Goal: Task Accomplishment & Management: Complete application form

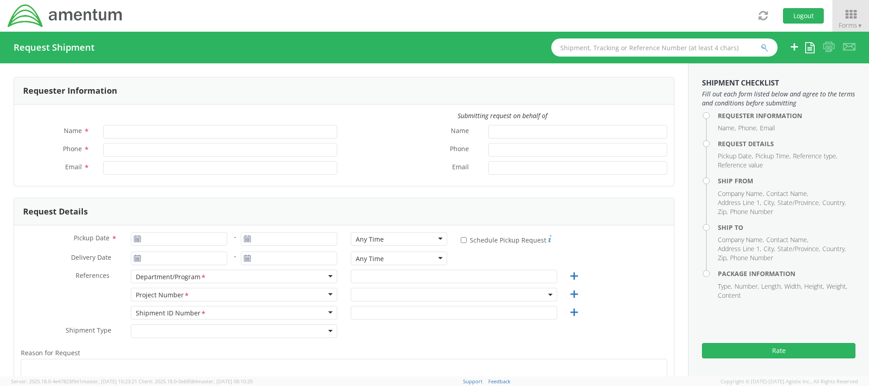
type input "[PERSON_NAME]"
type input "[PHONE_NUMBER]"
type input "[PERSON_NAME][EMAIL_ADDRESS][PERSON_NAME][DOMAIN_NAME]"
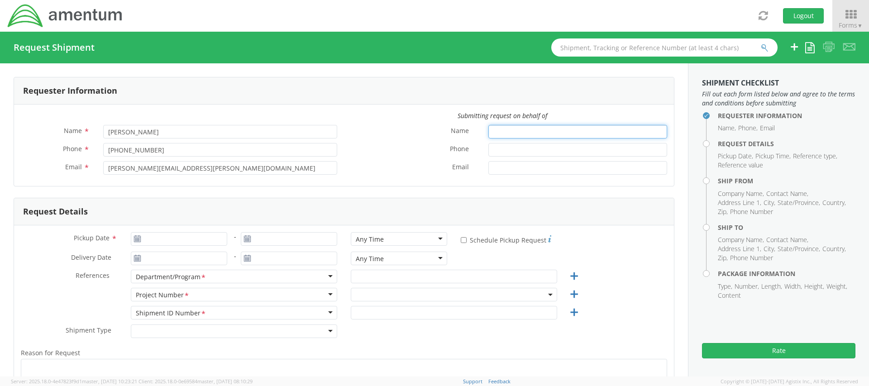
click at [508, 132] on input "Name *" at bounding box center [578, 132] width 179 height 14
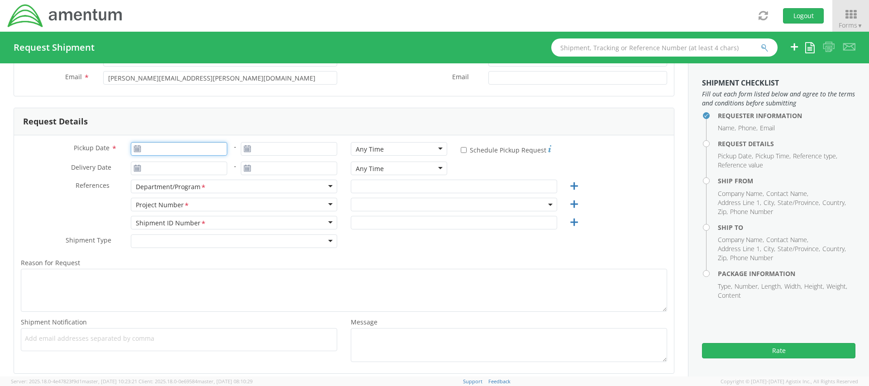
type input "09/02/2025"
click at [189, 148] on input "09/02/2025" at bounding box center [179, 149] width 96 height 14
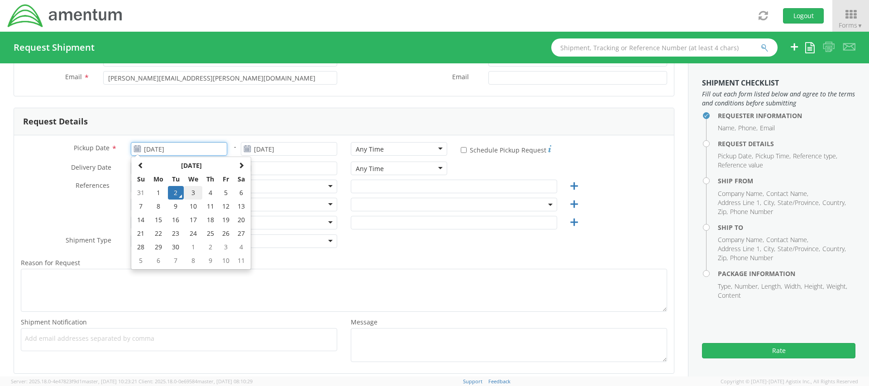
click at [189, 193] on td "3" at bounding box center [193, 193] width 19 height 14
type input "[DATE]"
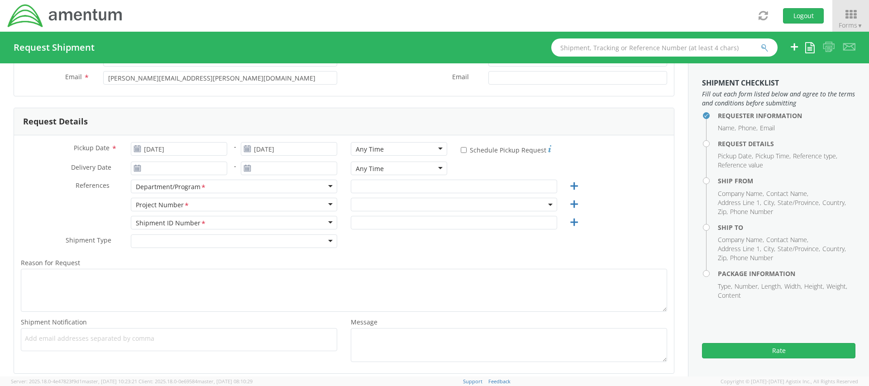
click at [387, 149] on div "Any Time" at bounding box center [399, 149] width 96 height 14
click at [30, 135] on div "Pickup Date * 09/03/2025 - 09/03/2025 Any Time Any Time Any Time 7:00 am - 10:0…" at bounding box center [344, 254] width 660 height 238
click at [461, 149] on input "* Schedule Pickup Request" at bounding box center [464, 150] width 6 height 6
checkbox input "true"
click at [169, 168] on input "Delivery Date *" at bounding box center [179, 169] width 96 height 14
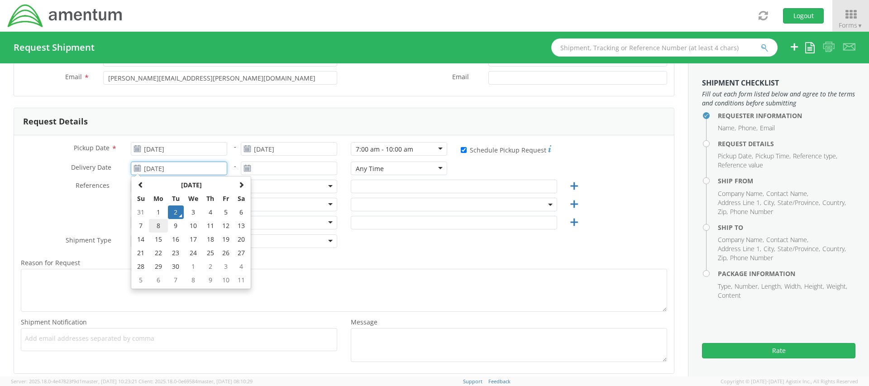
click at [164, 229] on td "8" at bounding box center [158, 226] width 19 height 14
type input "[DATE]"
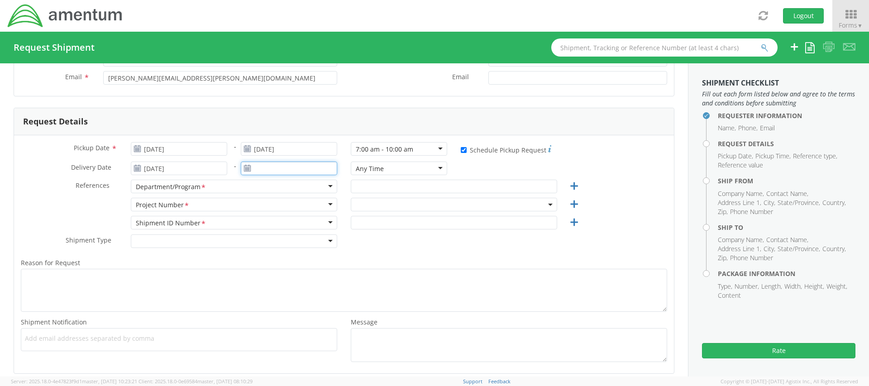
click at [280, 167] on input "text" at bounding box center [289, 169] width 96 height 14
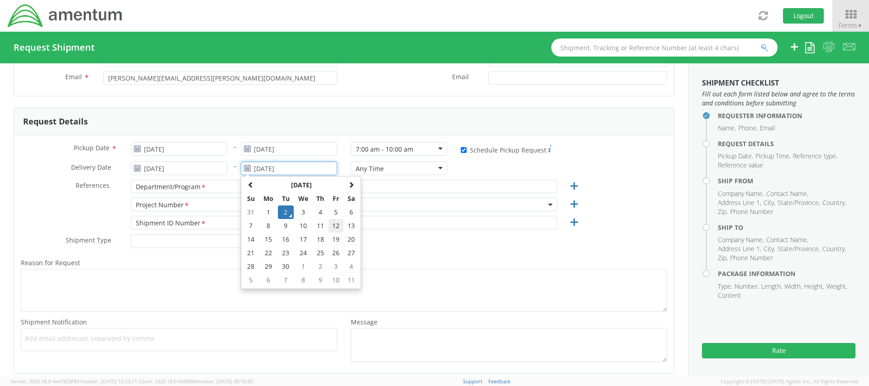
click at [330, 229] on td "12" at bounding box center [336, 226] width 15 height 14
type input "09/12/2025"
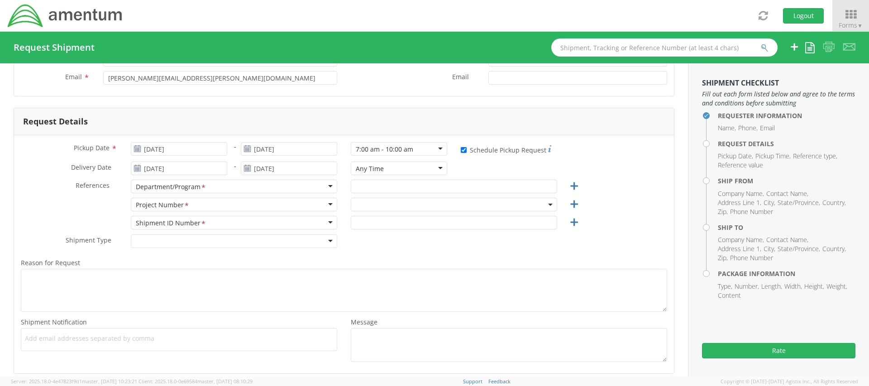
click at [399, 171] on div "Any Time" at bounding box center [399, 169] width 96 height 14
click at [45, 135] on div "Pickup Date * 09/03/2025 - 09/03/2025 7:00 am - 10:00 am 7:00 am - 10:00 am Any…" at bounding box center [344, 254] width 660 height 238
click at [378, 191] on input "text" at bounding box center [454, 187] width 206 height 14
type input "AUTEC"
click at [355, 206] on span at bounding box center [454, 205] width 206 height 14
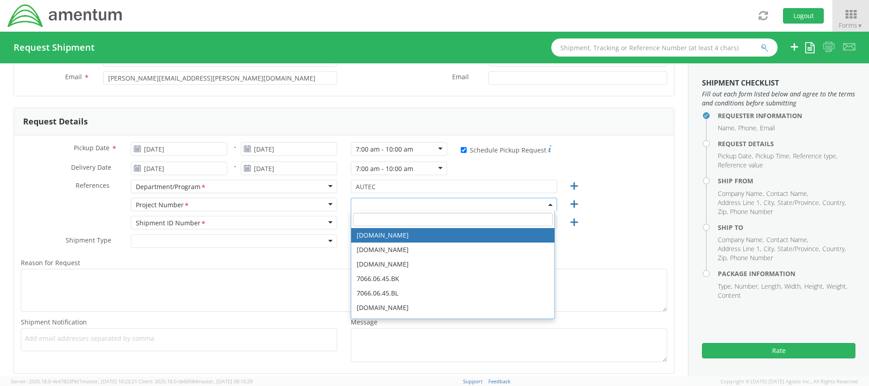
click at [407, 220] on input "search" at bounding box center [453, 220] width 200 height 14
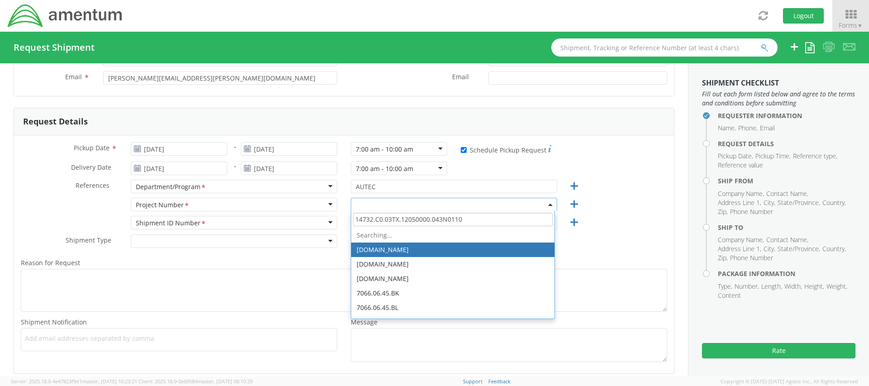
click at [357, 223] on input "14732.C0.03TX.12050000.043N0110" at bounding box center [453, 220] width 200 height 14
type input "4732.C0.03TX.12050000.043N0110"
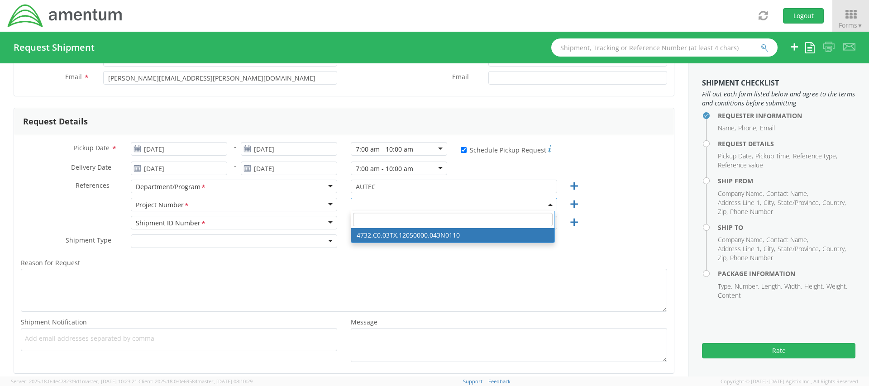
select select "4732.C0.03TX.12050000.043N0110"
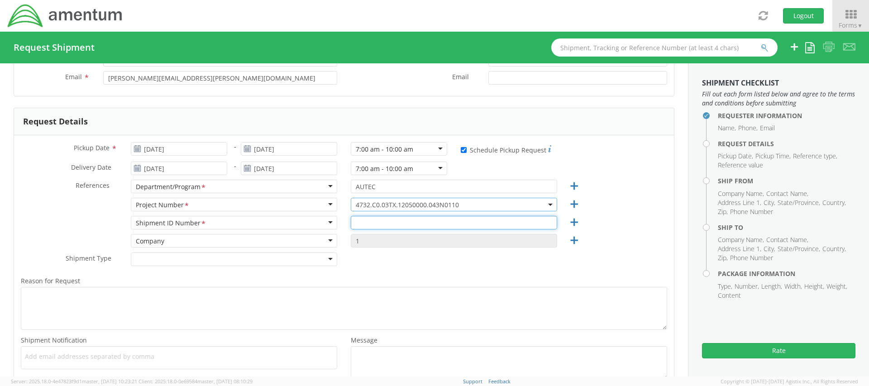
click at [372, 225] on input "text" at bounding box center [454, 223] width 206 height 14
click at [394, 224] on input "text" at bounding box center [454, 223] width 206 height 14
type input "N6382152230110XXX"
click at [413, 268] on div "Shipment Type * Batch Regular" at bounding box center [344, 262] width 660 height 18
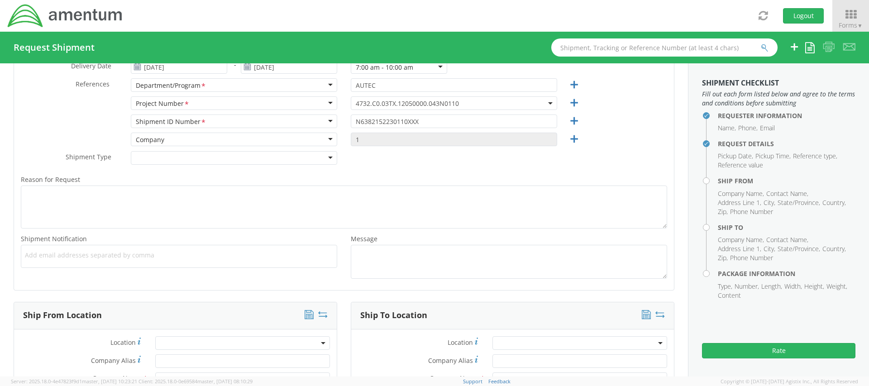
scroll to position [317, 0]
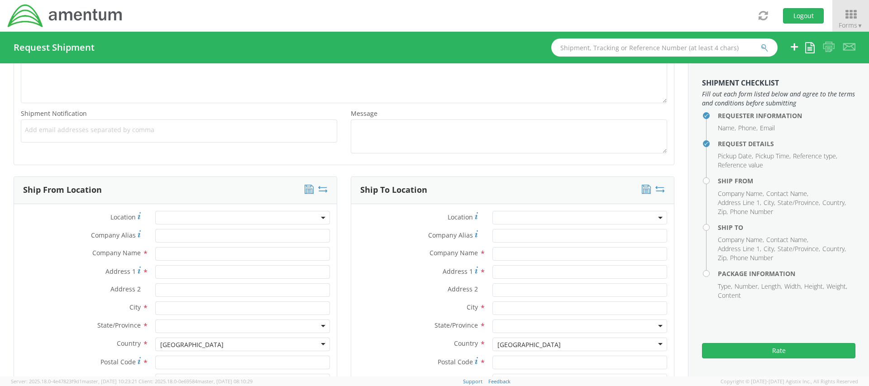
click at [201, 216] on span at bounding box center [242, 218] width 175 height 14
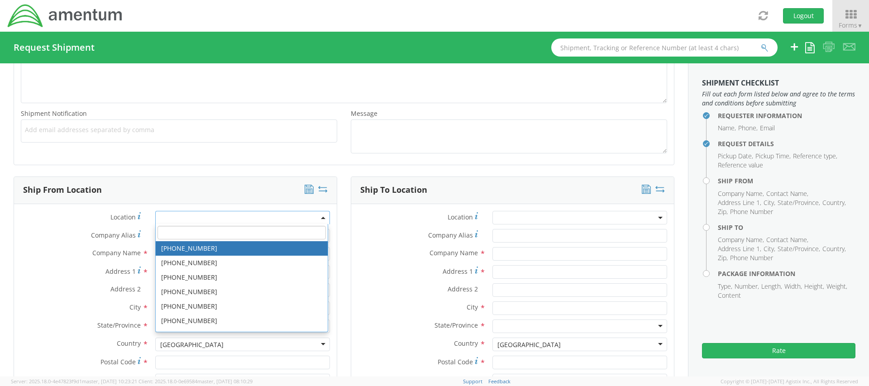
click at [185, 231] on input "search" at bounding box center [242, 233] width 168 height 14
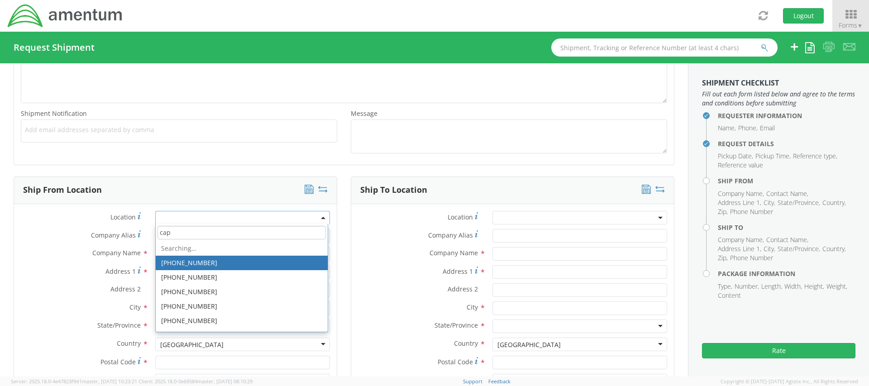
type input "cape"
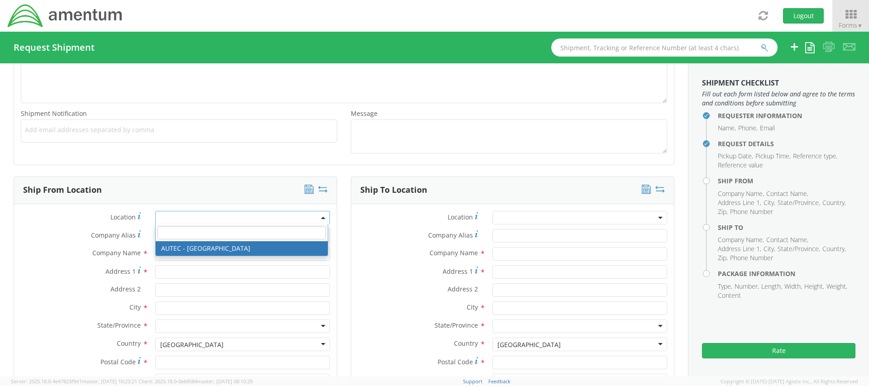
type input "Amentum Services, Inc."
type input "[GEOGRAPHIC_DATA]"
type input "Bldg 1063, Door E"
type input "Cape Canaveral"
type input "32920"
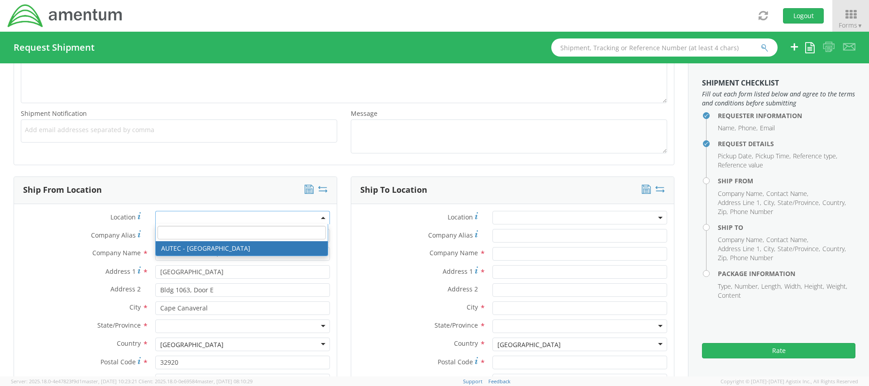
select select "53954"
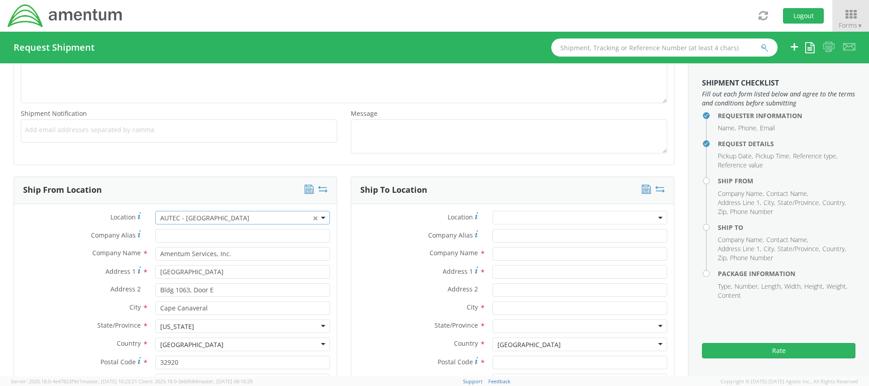
scroll to position [407, 0]
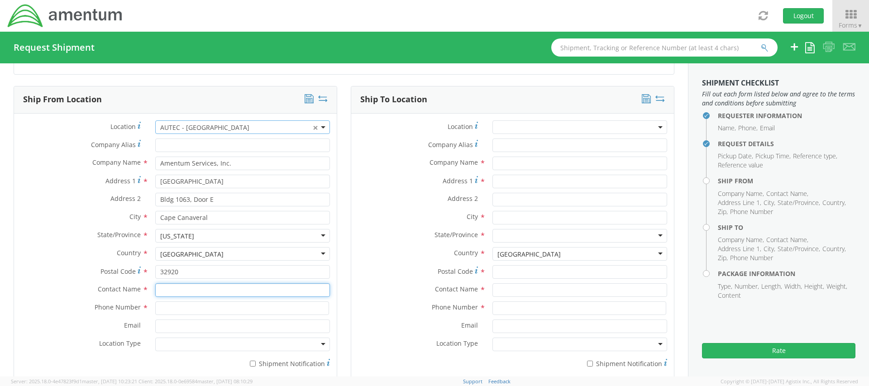
click at [185, 290] on input "text" at bounding box center [242, 290] width 175 height 14
type input "[PERSON_NAME]"
click at [183, 310] on input at bounding box center [242, 309] width 174 height 14
type input "[PHONE_NUMBER]"
click at [177, 331] on input "Email *" at bounding box center [242, 327] width 175 height 14
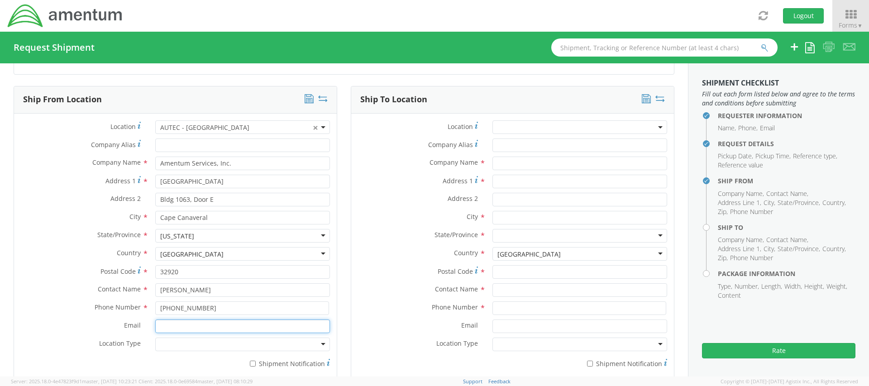
paste input "[PERSON_NAME][EMAIL_ADDRESS][PERSON_NAME][DOMAIN_NAME]"
type input "[PERSON_NAME][EMAIL_ADDRESS][PERSON_NAME][DOMAIN_NAME]"
click at [274, 346] on div at bounding box center [242, 345] width 175 height 14
click at [21, 120] on div "Location * AUTEC - CAPE × AUTEC - CAPE Company Alias * Company Name * Amentum S…" at bounding box center [175, 246] width 323 height 253
click at [252, 365] on input "* Shipment Notification" at bounding box center [253, 364] width 6 height 6
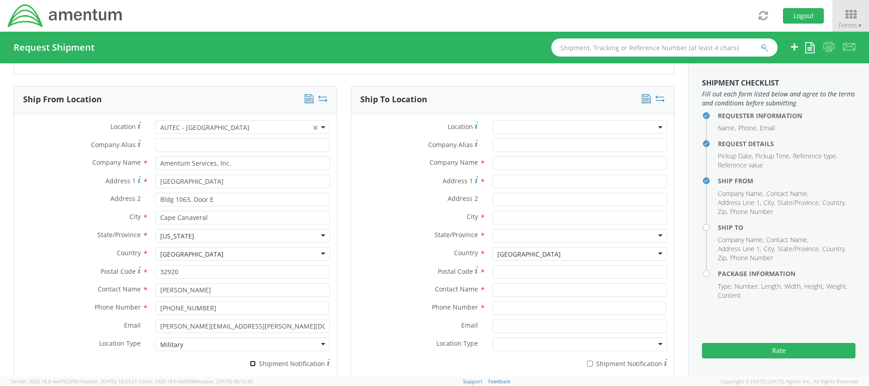
checkbox input "true"
click at [515, 126] on span at bounding box center [580, 127] width 175 height 14
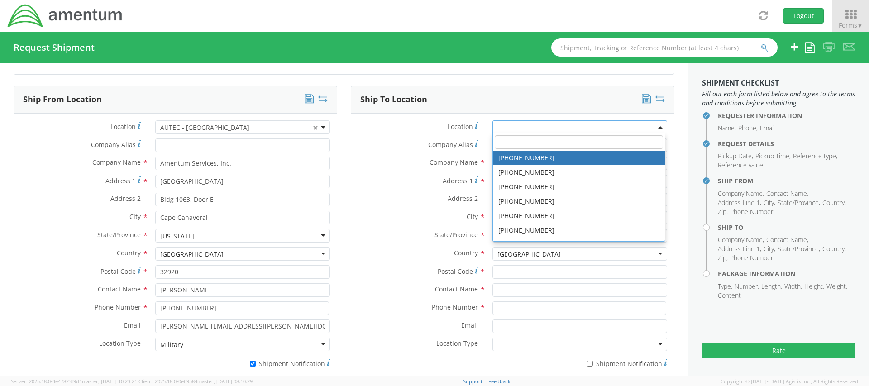
click at [420, 154] on div "Company Alias *" at bounding box center [512, 148] width 323 height 18
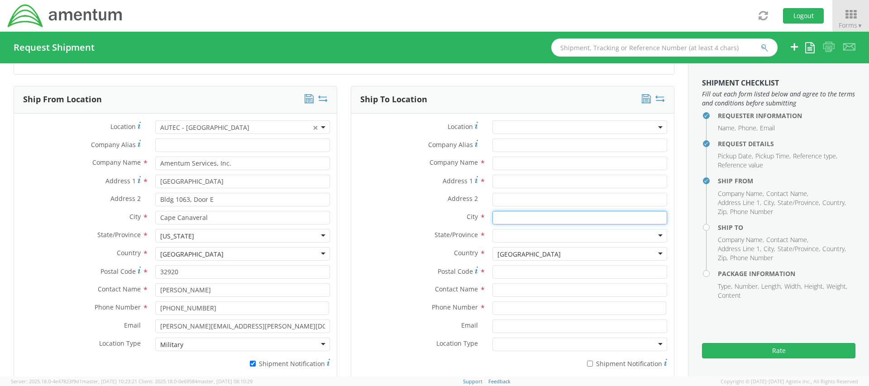
click at [528, 219] on input "text" at bounding box center [580, 218] width 175 height 14
type input "n"
click at [499, 216] on input "Narra" at bounding box center [580, 218] width 175 height 14
paste input "Narragansett,"
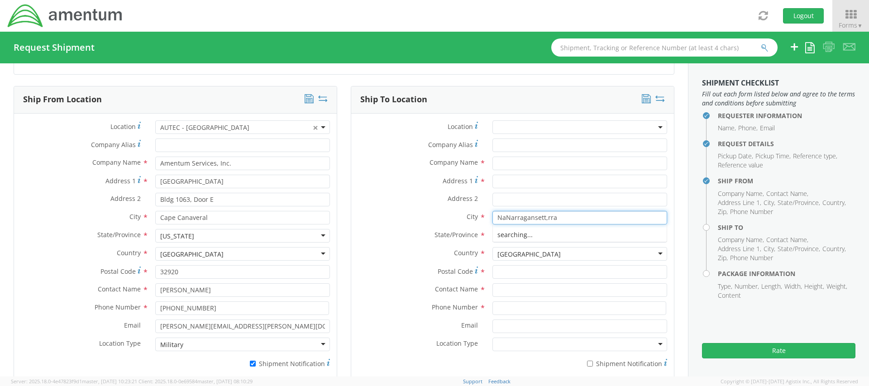
click at [538, 218] on input "NaNarragansett,rra" at bounding box center [580, 218] width 175 height 14
drag, startPoint x: 564, startPoint y: 217, endPoint x: 436, endPoint y: 213, distance: 127.7
click at [436, 213] on div "City * NaNarragansett,rra" at bounding box center [512, 218] width 323 height 14
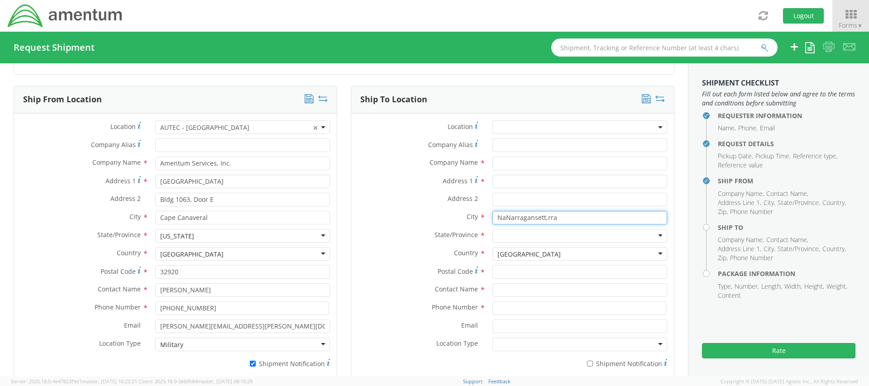
paste input "rragansett,"
type input "Narragansett"
click at [512, 230] on div at bounding box center [580, 236] width 175 height 14
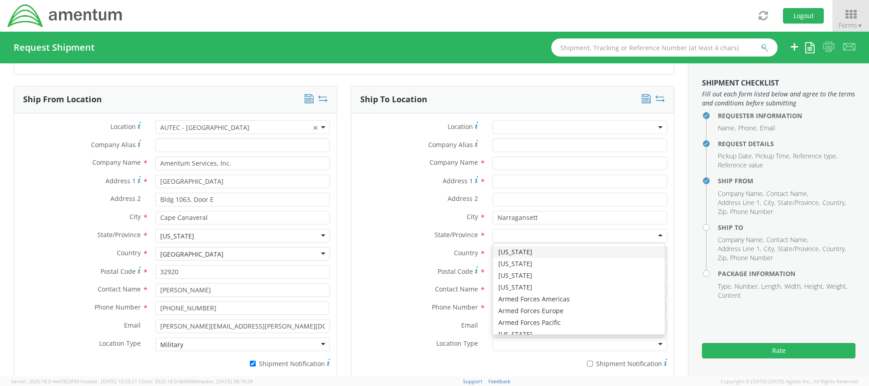
type input "r"
drag, startPoint x: 517, startPoint y: 249, endPoint x: 29, endPoint y: 5, distance: 546.3
click at [351, 120] on div "Location * Company Alias * Company Name * Address 1 * Address 2 * City * Narrag…" at bounding box center [512, 246] width 323 height 253
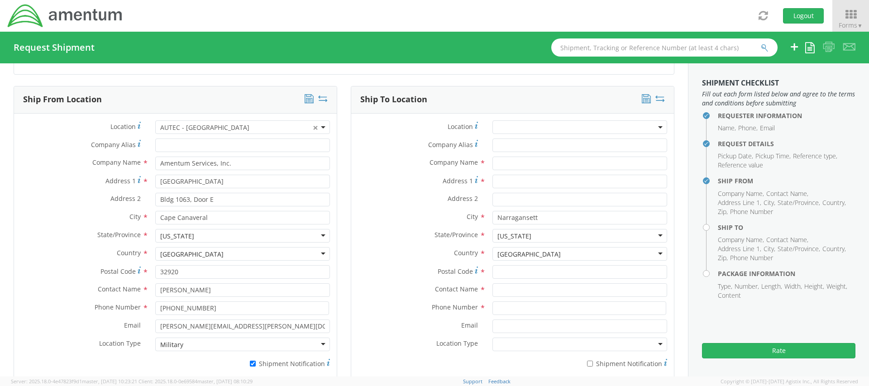
scroll to position [0, 0]
click at [497, 125] on span at bounding box center [580, 127] width 175 height 14
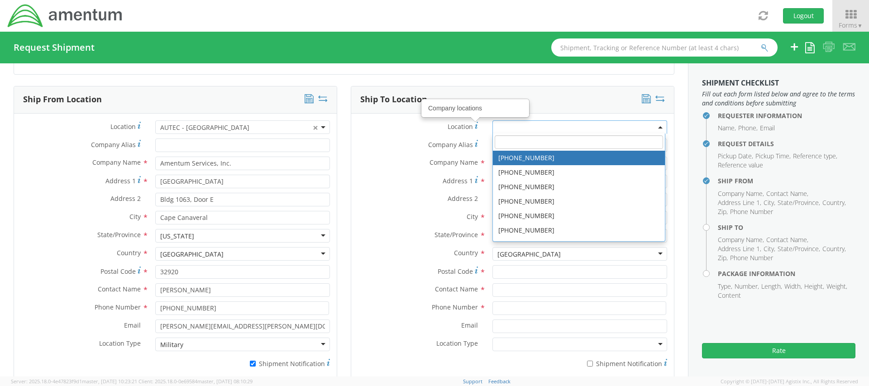
click at [461, 149] on span "Company Alias" at bounding box center [450, 144] width 45 height 9
click at [493, 149] on input "Company Alias *" at bounding box center [580, 146] width 175 height 14
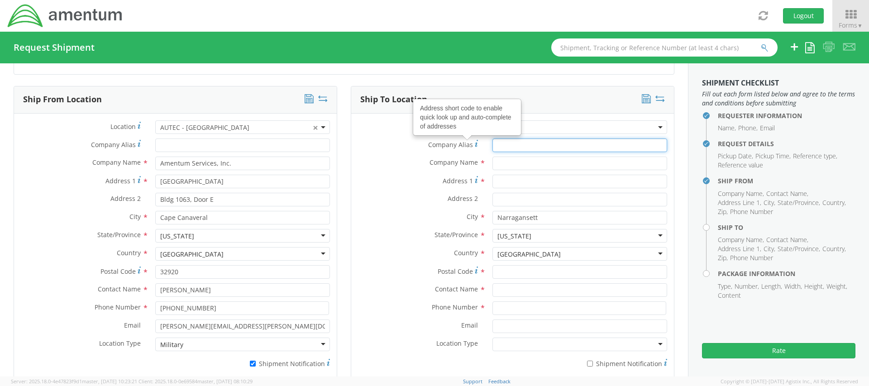
click at [499, 144] on input "Company Alias Address short code to enable quick look up and auto-complete of a…" at bounding box center [580, 146] width 175 height 14
paste input "Lora Van Uffelen"
click at [553, 149] on input "Lora Van Uffelen" at bounding box center [580, 146] width 175 height 14
paste input "Ocean Engineering"
type input "[PERSON_NAME] Ocean Engineering"
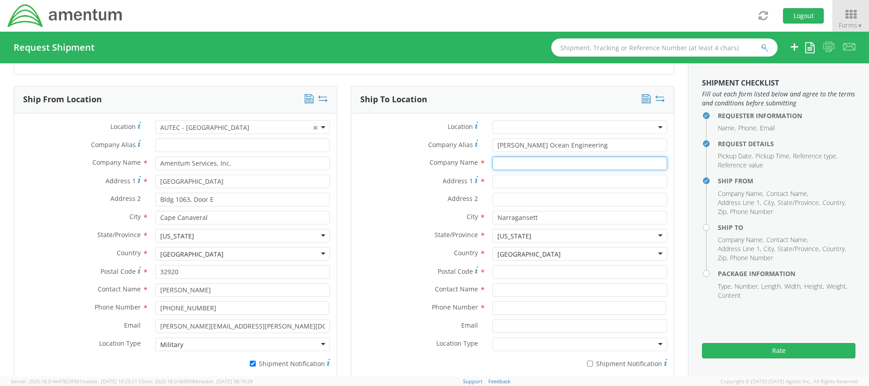
click at [531, 165] on input "text" at bounding box center [580, 164] width 175 height 14
paste input "[GEOGRAPHIC_DATA][US_STATE] [GEOGRAPHIC_DATA]"
type input "[GEOGRAPHIC_DATA][US_STATE] [GEOGRAPHIC_DATA]"
click at [551, 147] on input "[PERSON_NAME] Ocean Engineering" at bounding box center [580, 146] width 175 height 14
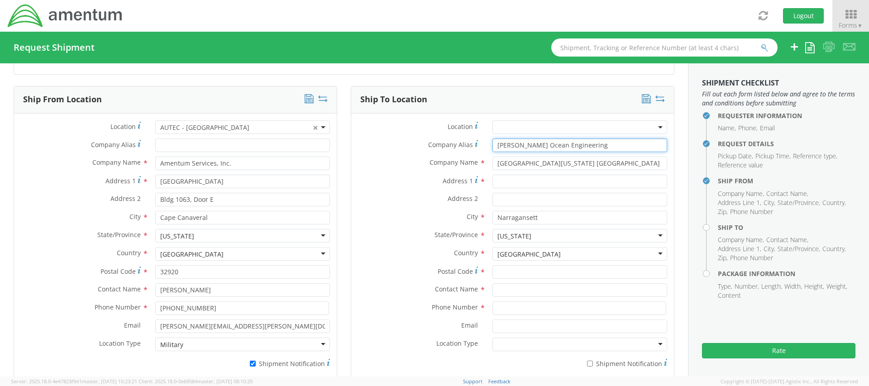
click at [551, 147] on input "[PERSON_NAME] Ocean Engineering" at bounding box center [580, 146] width 175 height 14
click at [531, 287] on input "text" at bounding box center [580, 290] width 175 height 14
paste input "[PERSON_NAME] Ocean Engineering"
type input "[PERSON_NAME] Ocean Engineering"
click at [503, 182] on input "Address 1 *" at bounding box center [580, 182] width 175 height 14
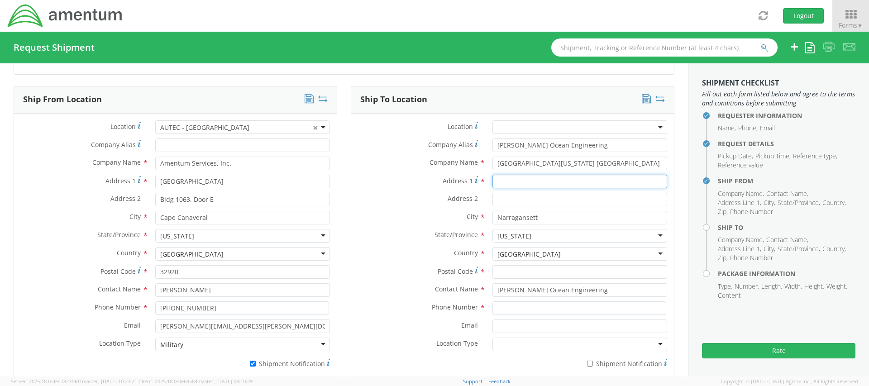
click at [500, 187] on input "Address 1 *" at bounding box center [580, 182] width 175 height 14
paste input "20 Receiving Road"
type input "20 Receiving Road"
click at [519, 273] on input "Postal Code *" at bounding box center [580, 272] width 175 height 14
paste input "02882"
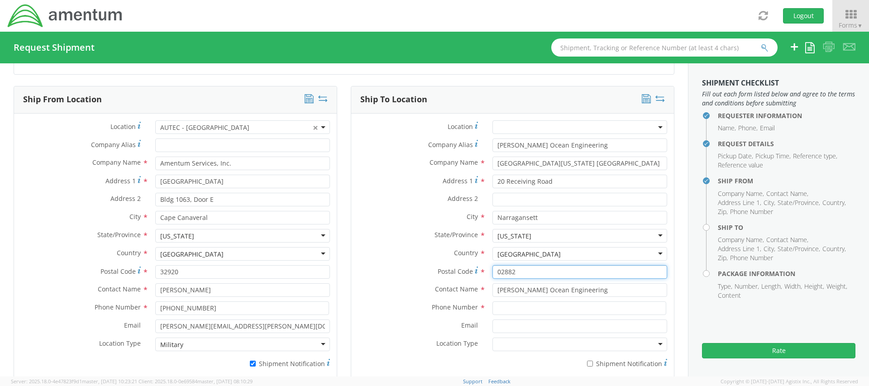
type input "02882"
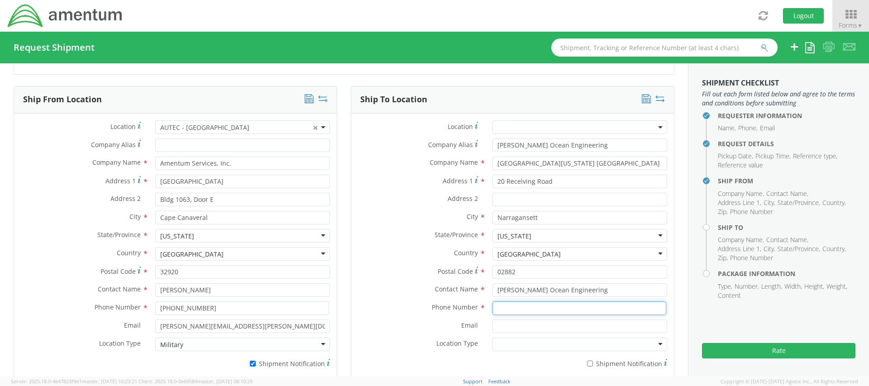
click at [536, 307] on input at bounding box center [580, 309] width 174 height 14
click at [493, 312] on input at bounding box center [580, 309] width 174 height 14
paste input "4018323206;"
type input "4018323206"
click at [513, 324] on input "Email *" at bounding box center [580, 327] width 175 height 14
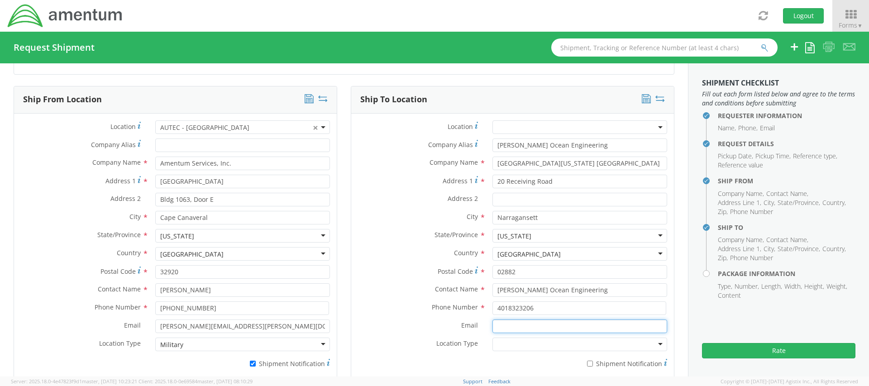
paste input "[PERSON_NAME][EMAIL_ADDRESS][PERSON_NAME][DOMAIN_NAME]"
type input "[PERSON_NAME][EMAIL_ADDRESS][PERSON_NAME][DOMAIN_NAME]"
click at [568, 349] on div at bounding box center [580, 345] width 175 height 14
drag, startPoint x: 509, startPoint y: 362, endPoint x: 20, endPoint y: 6, distance: 604.7
click at [351, 120] on div "Location * Company Alias * Lora Van Uffelen Ocean Engineering Company Name * Un…" at bounding box center [512, 246] width 323 height 253
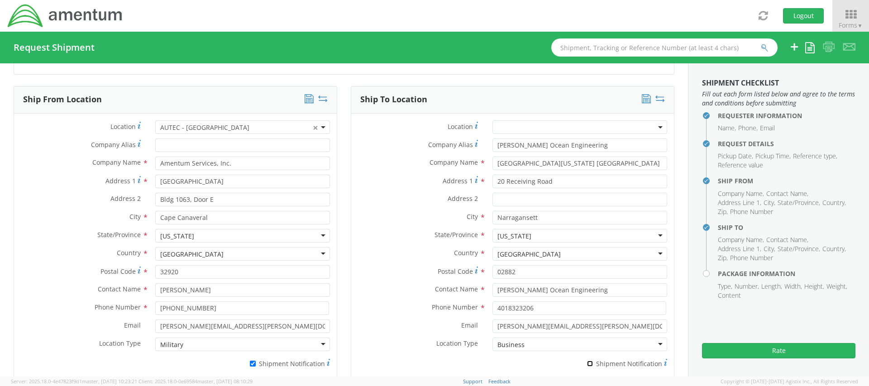
click at [587, 362] on input "* Shipment Notification" at bounding box center [590, 364] width 6 height 6
checkbox input "true"
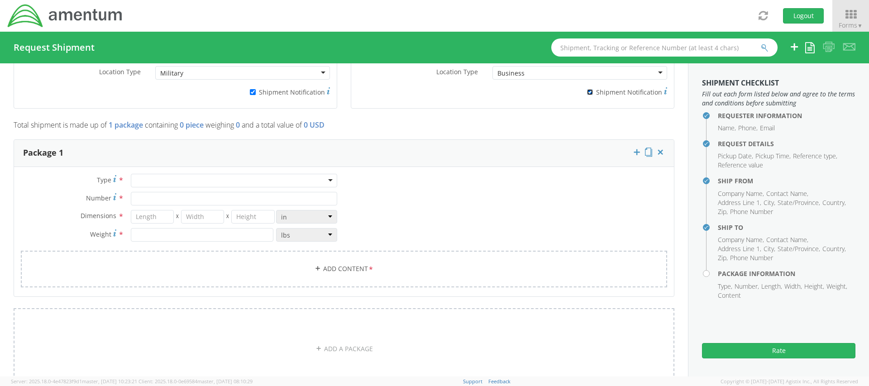
scroll to position [634, 0]
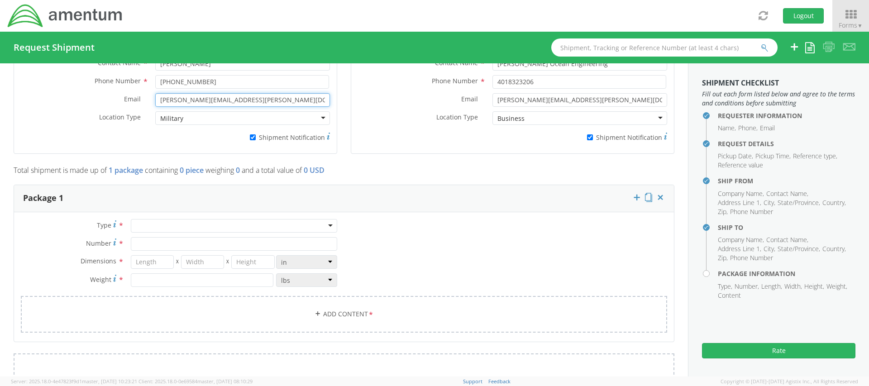
click at [249, 101] on input "[PERSON_NAME][EMAIL_ADDRESS][PERSON_NAME][DOMAIN_NAME]" at bounding box center [242, 100] width 175 height 14
drag, startPoint x: 254, startPoint y: 101, endPoint x: 128, endPoint y: 94, distance: 126.5
click at [128, 94] on div "Email * patrick.r.fitts.ctr@us.navy.mil" at bounding box center [175, 100] width 323 height 14
paste input "wyllana.f.sinkler"
type input "[EMAIL_ADDRESS][PERSON_NAME][DOMAIN_NAME]"
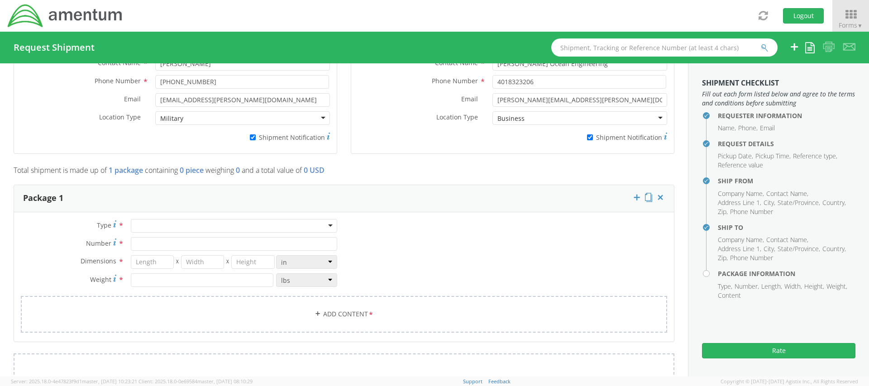
click at [418, 166] on p "Total shipment is made up of 1 package containing 0 piece weighing 0 and a tota…" at bounding box center [344, 172] width 661 height 15
click at [197, 224] on div at bounding box center [234, 226] width 206 height 14
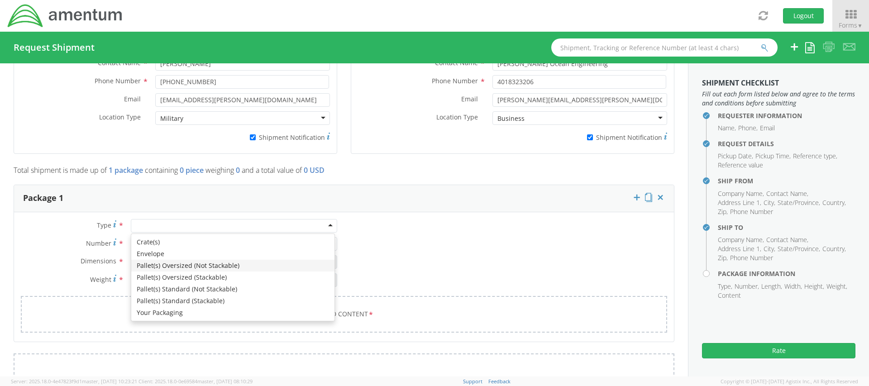
click at [77, 219] on div "Type * Crate(s) Envelope Pallet(s) Oversized (Not Stackable) Pallet(s) Oversize…" at bounding box center [179, 257] width 330 height 77
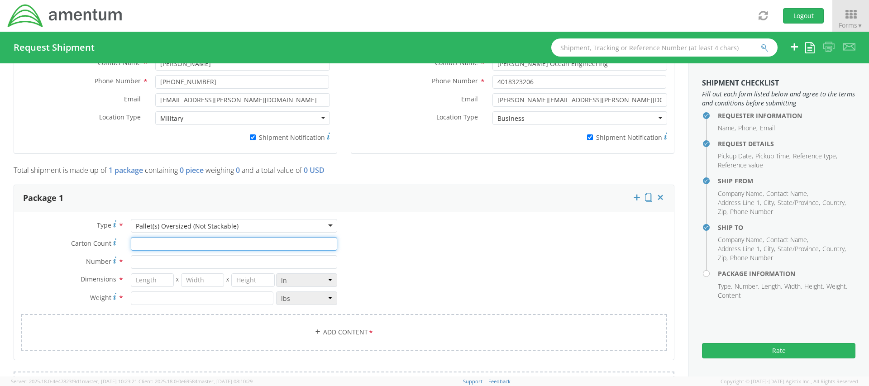
click at [167, 246] on input "Carton Count *" at bounding box center [234, 244] width 206 height 14
type input "1"
click at [153, 265] on input "Number *" at bounding box center [234, 262] width 206 height 14
type input "1"
click at [150, 282] on input "number" at bounding box center [152, 280] width 43 height 14
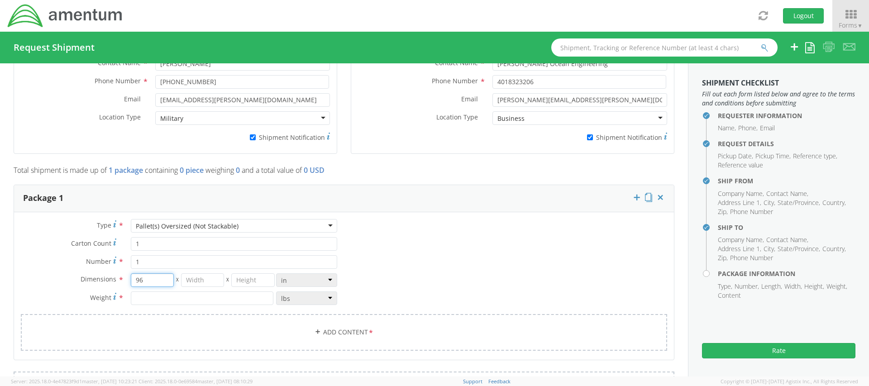
type input "96"
type input "29"
type input "34"
click at [152, 299] on input "number" at bounding box center [202, 299] width 143 height 14
type input "325"
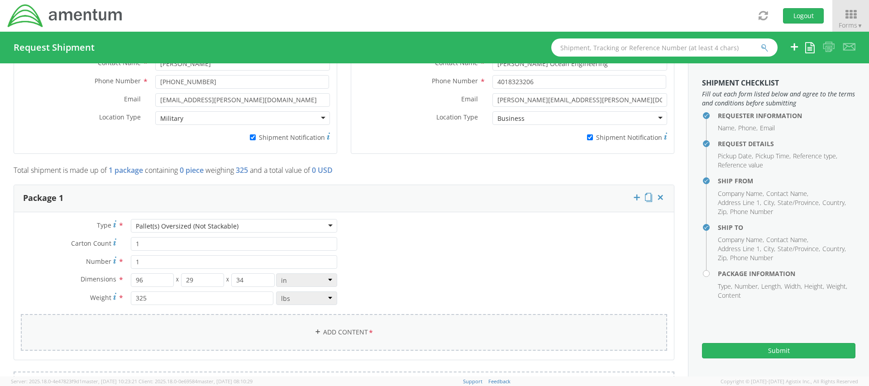
click at [264, 328] on link "Add Content *" at bounding box center [344, 332] width 647 height 37
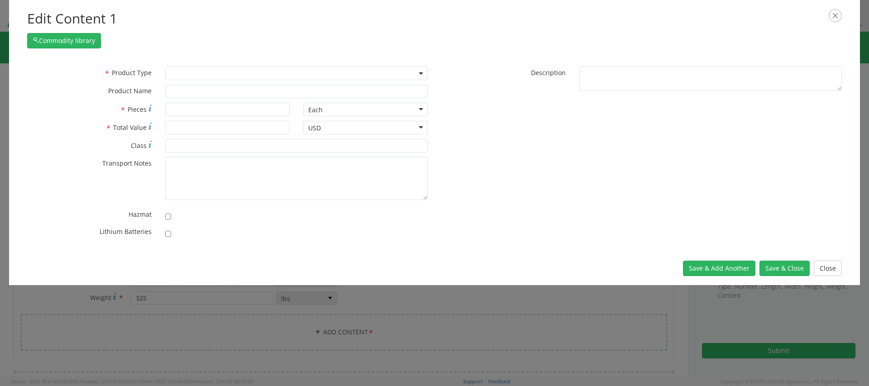
click at [188, 77] on span at bounding box center [296, 74] width 263 height 14
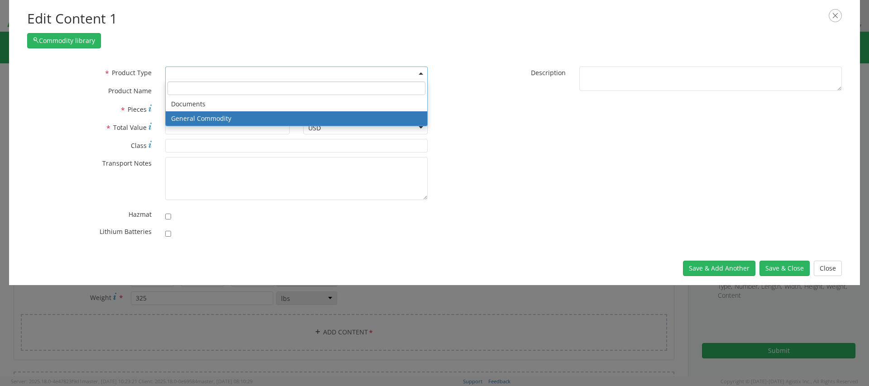
select select "COMMODITY"
type input "General Commodity"
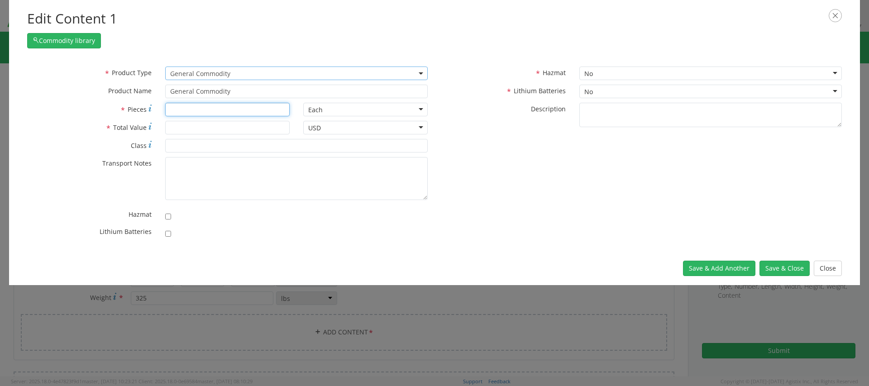
click at [188, 111] on input "* Pieces" at bounding box center [227, 110] width 125 height 14
type input "1"
click at [188, 124] on input "* Total Value" at bounding box center [227, 128] width 125 height 14
type input "20000"
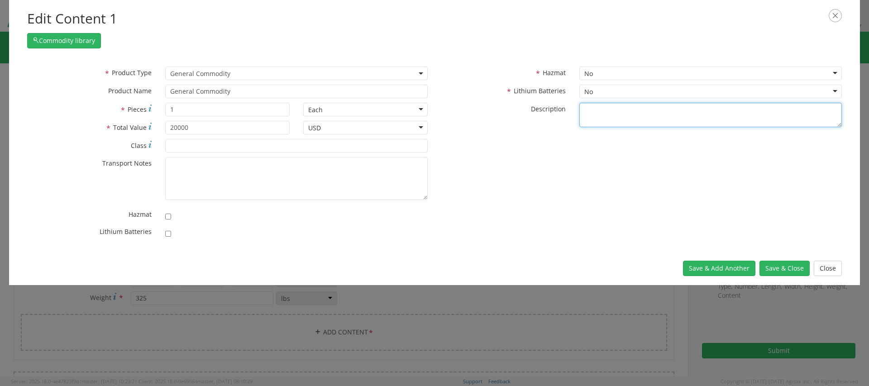
click at [639, 118] on textarea "* Description" at bounding box center [711, 115] width 263 height 25
paste textarea "URI Glider Kit"
type textarea "URI Glider Kit"
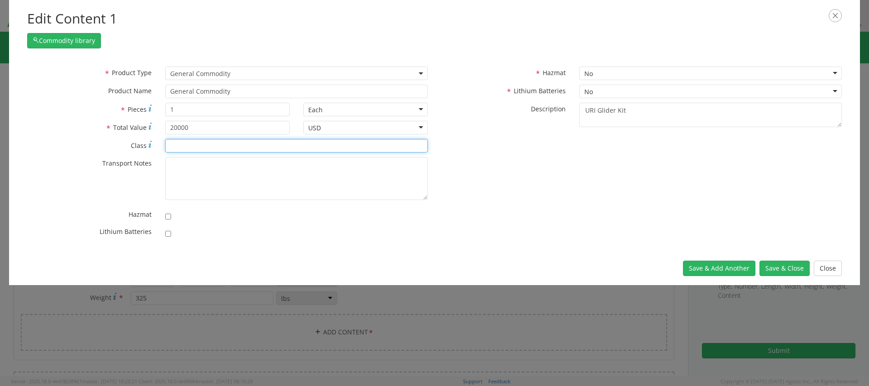
click at [216, 146] on input "* Class" at bounding box center [296, 146] width 263 height 14
type input "55"
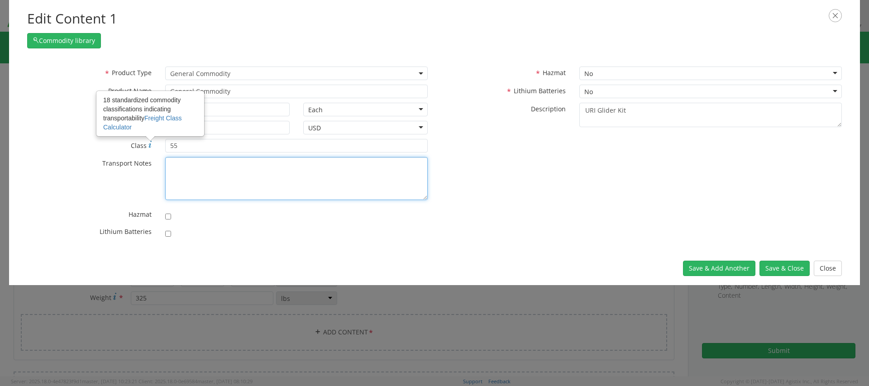
click at [176, 160] on textarea "* Transport Notes" at bounding box center [296, 178] width 263 height 43
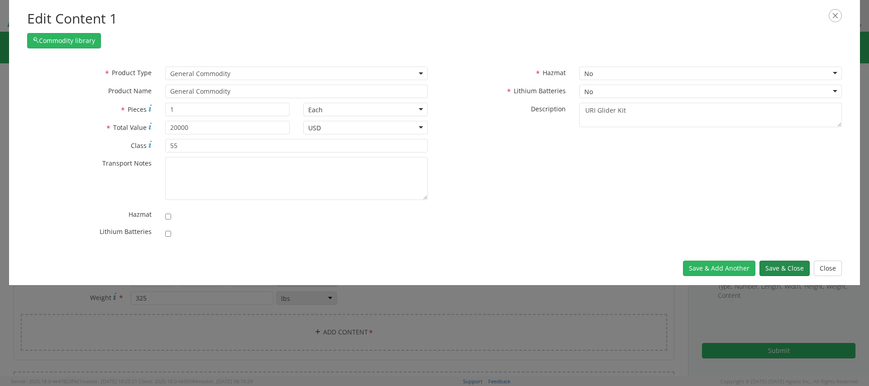
click at [778, 264] on button "Save & Close" at bounding box center [785, 268] width 50 height 15
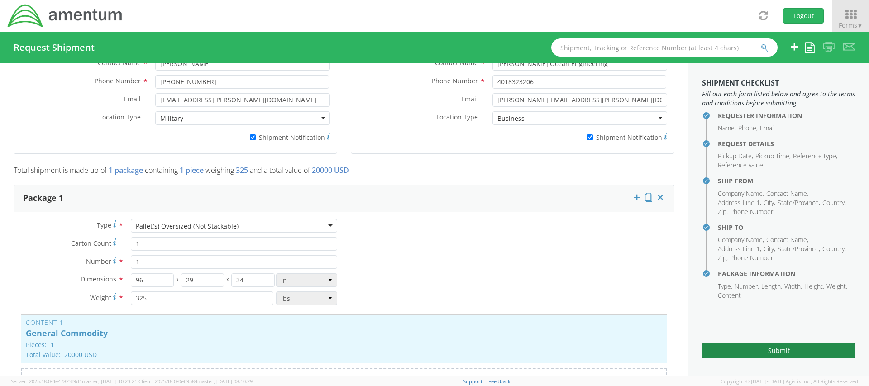
click at [767, 348] on button "Submit" at bounding box center [778, 350] width 153 height 15
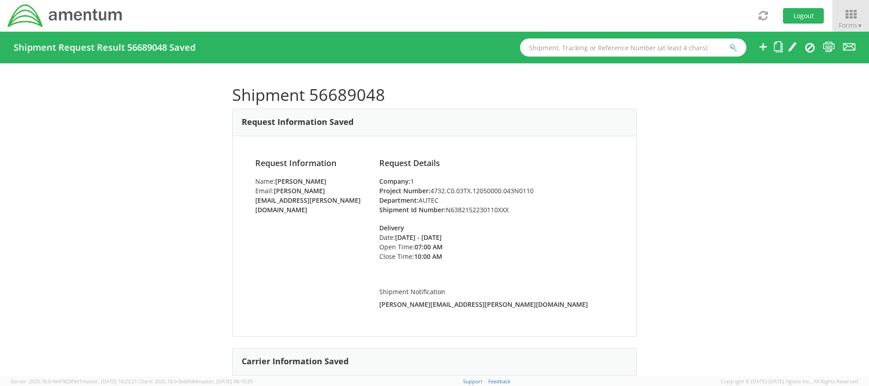
click at [129, 47] on h4 "Shipment Request Result 56689048 Saved" at bounding box center [105, 48] width 182 height 10
click at [140, 43] on h4 "Shipment Request Result 56689048 Saved" at bounding box center [105, 48] width 182 height 10
copy h4 "56689048"
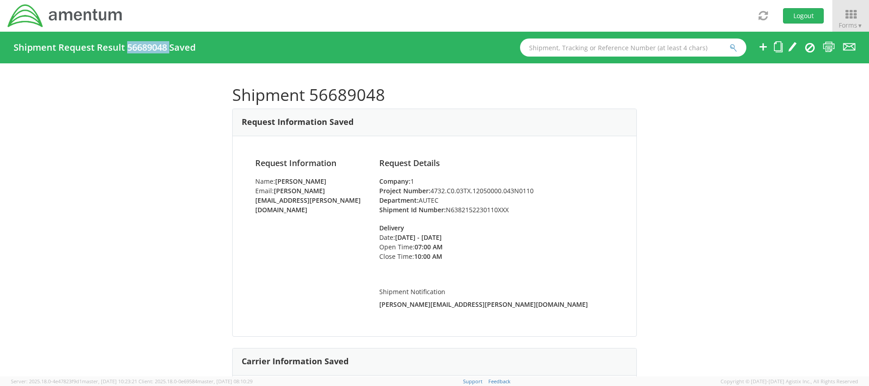
click at [599, 48] on input "text" at bounding box center [633, 47] width 226 height 18
paste input "56689048"
type input "56689048"
click at [730, 43] on button "submit" at bounding box center [734, 48] width 8 height 11
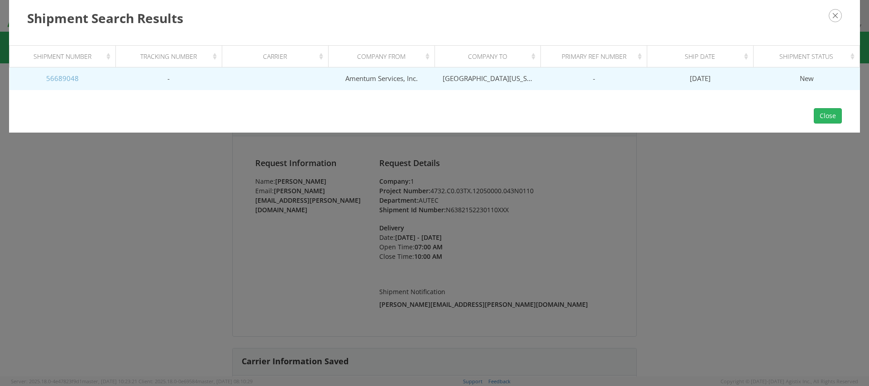
click at [65, 79] on link "56689048" at bounding box center [62, 78] width 33 height 9
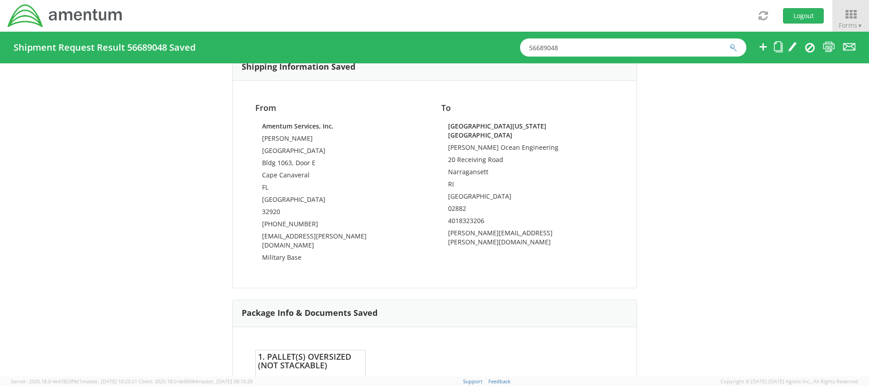
scroll to position [616, 0]
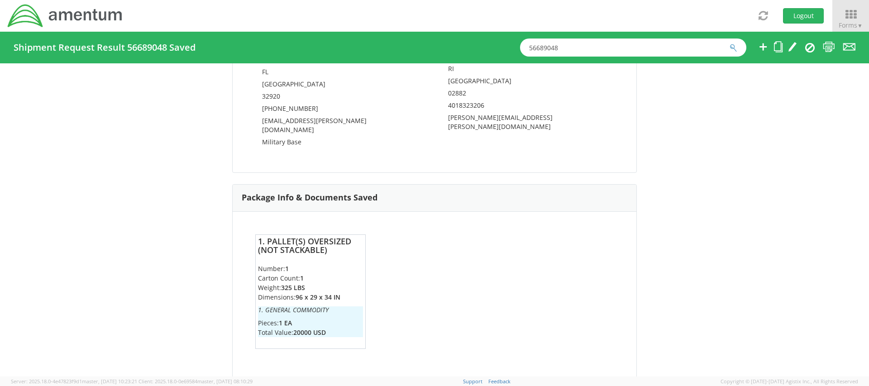
click at [572, 44] on input "56689048" at bounding box center [633, 47] width 226 height 18
click at [730, 43] on button "submit" at bounding box center [734, 48] width 8 height 11
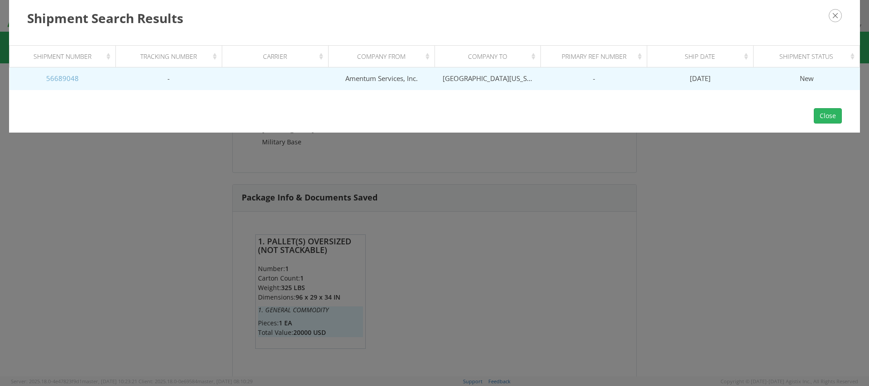
click at [68, 77] on link "56689048" at bounding box center [62, 78] width 33 height 9
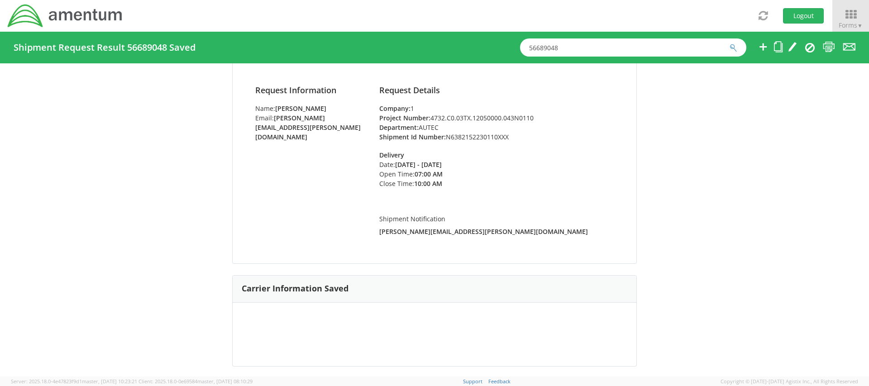
scroll to position [0, 0]
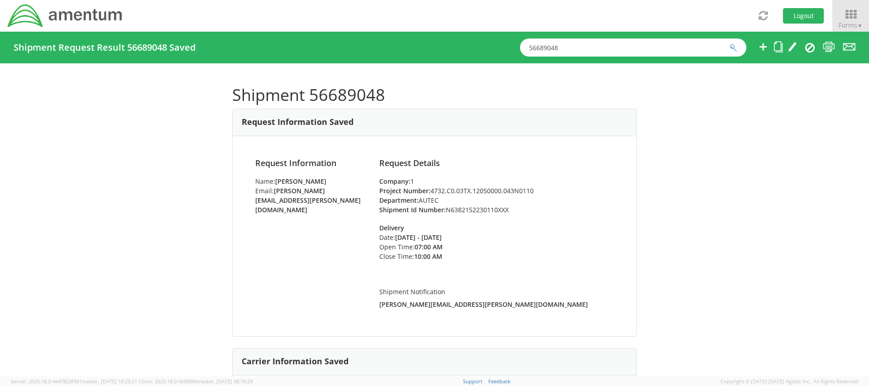
click at [549, 43] on input "56689048" at bounding box center [633, 47] width 226 height 18
click at [730, 43] on button "submit" at bounding box center [734, 48] width 8 height 11
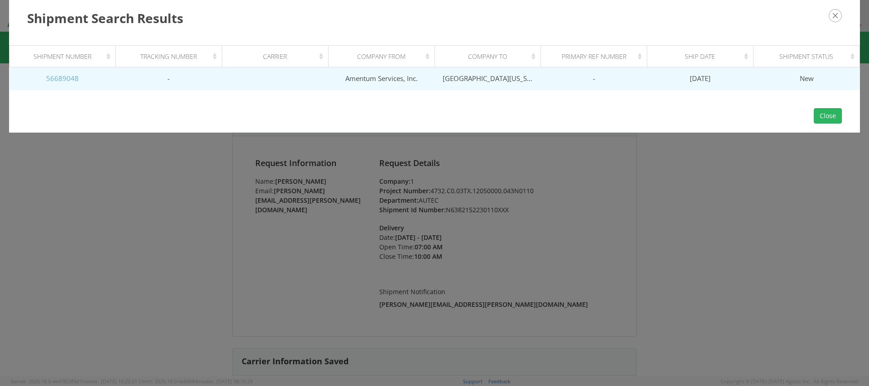
click at [37, 103] on div "Close" at bounding box center [434, 116] width 851 height 34
click at [67, 79] on link "56689048" at bounding box center [62, 78] width 33 height 9
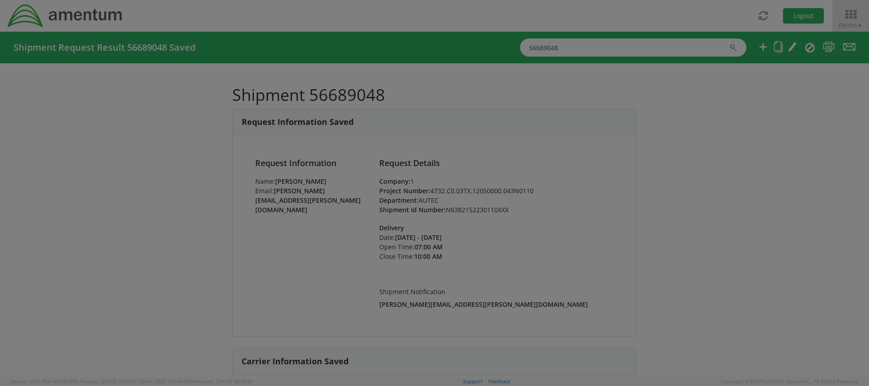
click at [67, 57] on td "56689048" at bounding box center [63, 45] width 106 height 23
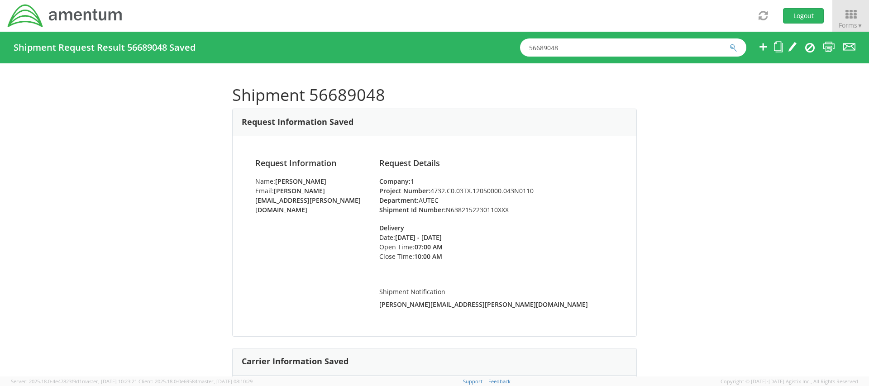
click at [780, 169] on div "Shipment 56689048 Request Information Saved Request Information Name: Patrick F…" at bounding box center [434, 219] width 869 height 313
click at [688, 48] on input "56689048" at bounding box center [633, 47] width 226 height 18
click at [294, 122] on h3 "Request Information Saved" at bounding box center [298, 122] width 112 height 9
click at [310, 95] on h1 "Shipment 56689048" at bounding box center [434, 95] width 405 height 18
click at [383, 102] on h1 "Shipment 56689048" at bounding box center [434, 95] width 405 height 18
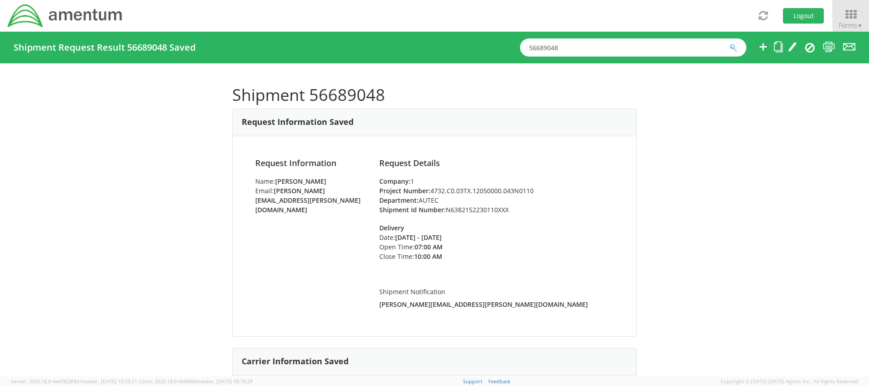
click at [333, 91] on h1 "Shipment 56689048" at bounding box center [434, 95] width 405 height 18
drag, startPoint x: 350, startPoint y: 96, endPoint x: 340, endPoint y: 87, distance: 13.8
click at [340, 88] on h1 "Shipment 56689048" at bounding box center [434, 95] width 405 height 18
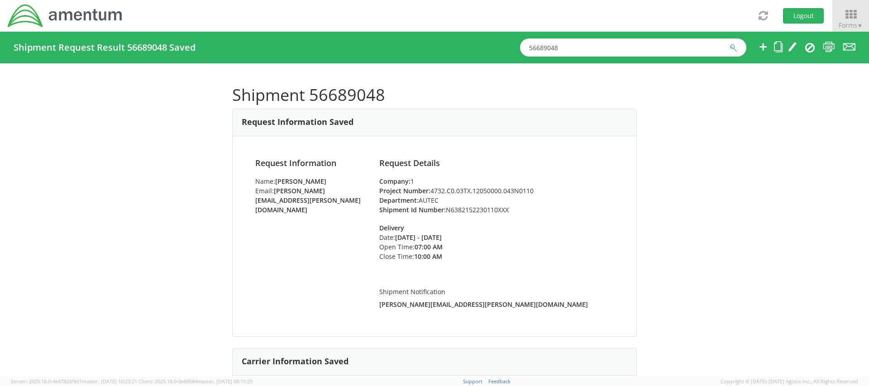
click at [331, 94] on h1 "Shipment 56689048" at bounding box center [434, 95] width 405 height 18
click at [528, 44] on input "56689048" at bounding box center [633, 47] width 226 height 18
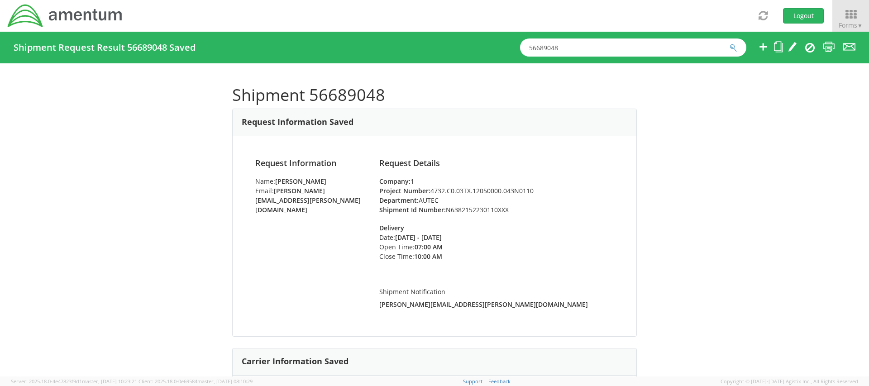
click at [541, 49] on input "56689048" at bounding box center [633, 47] width 226 height 18
click at [551, 43] on input "56689048" at bounding box center [633, 47] width 226 height 18
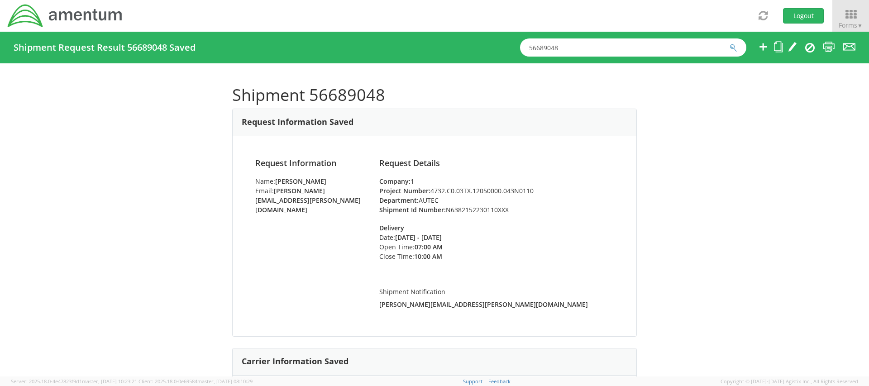
click at [96, 96] on div "Shipment 56689048 Request Information Saved Request Information Name: Patrick F…" at bounding box center [434, 219] width 869 height 313
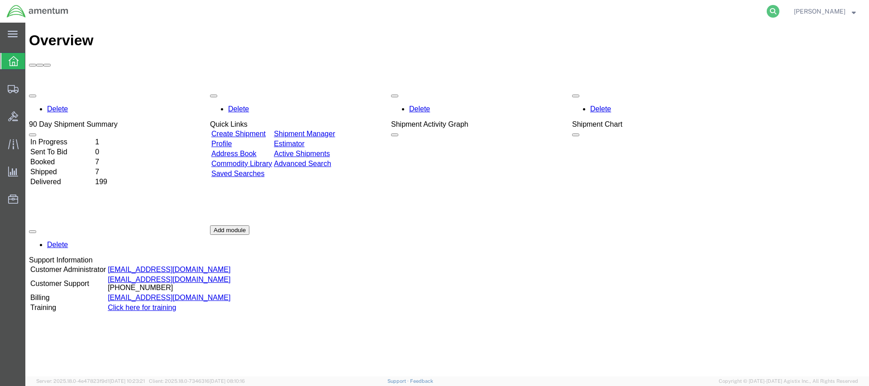
click at [780, 10] on icon at bounding box center [773, 11] width 13 height 13
click at [755, 9] on input "search" at bounding box center [629, 11] width 275 height 22
type input "56689048"
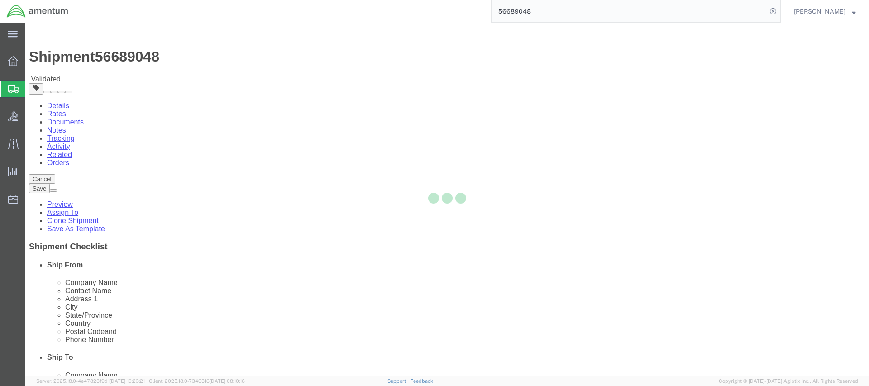
select select "53954"
select select
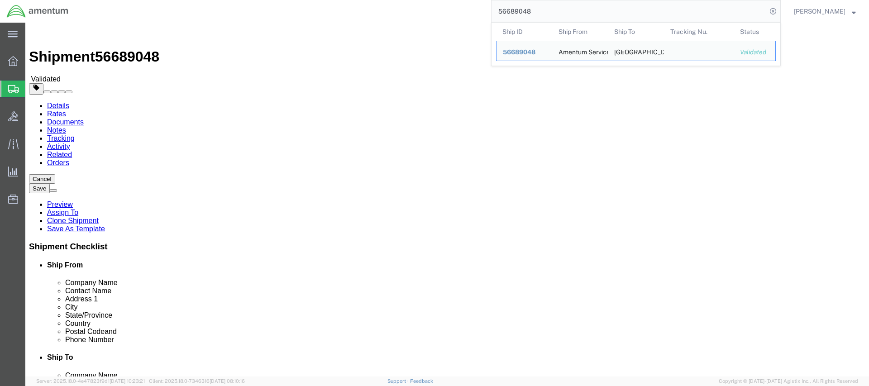
click div "Shipment Information Package Information Special Services"
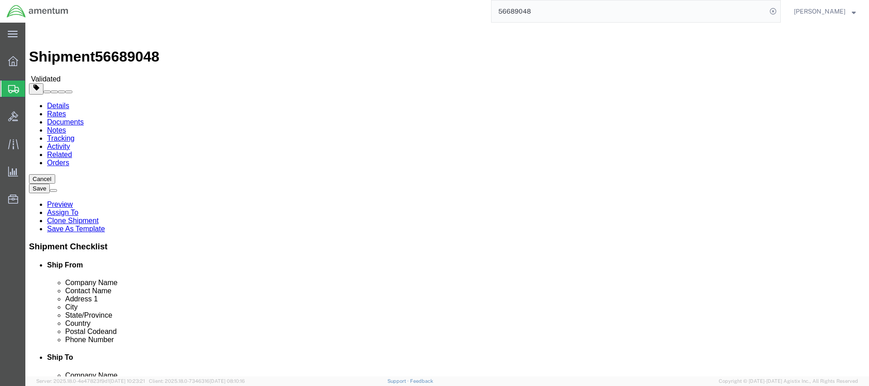
click icon
click at [57, 102] on link "Details" at bounding box center [58, 106] width 22 height 8
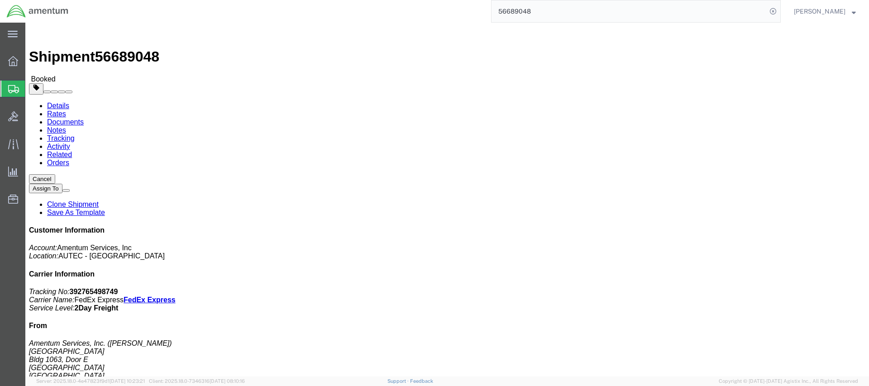
click link "Rates"
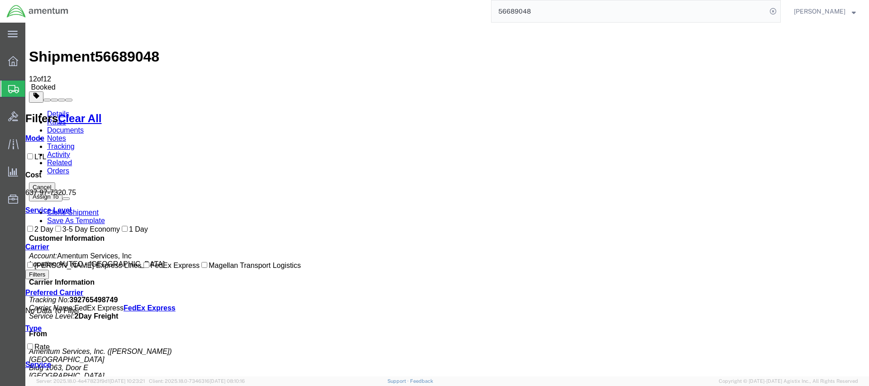
click at [54, 110] on link "Details" at bounding box center [58, 114] width 22 height 8
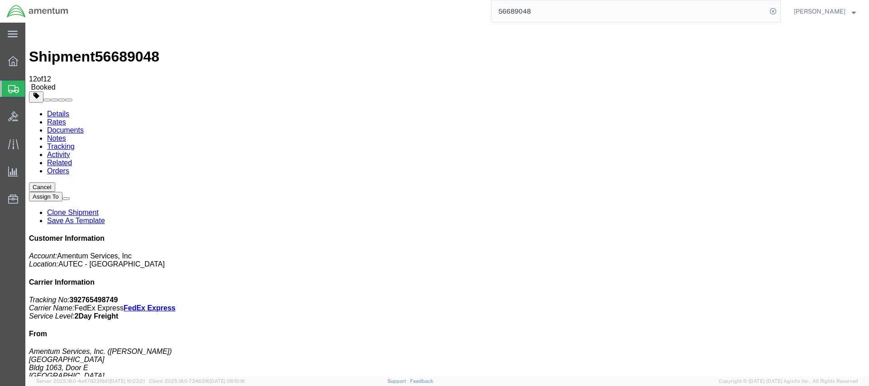
scroll to position [35, 0]
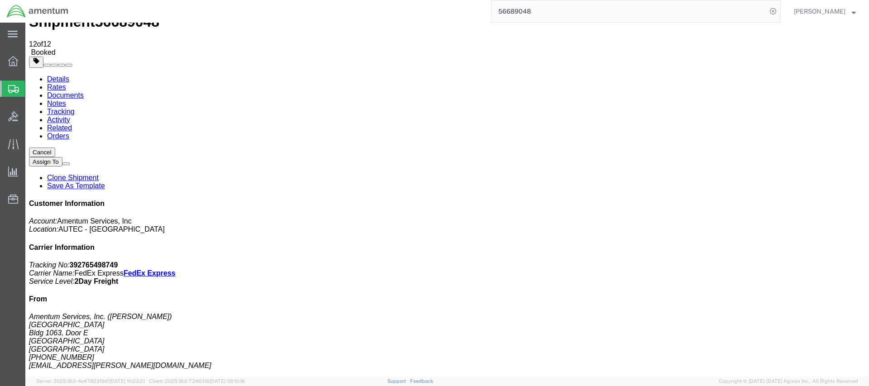
click link "Documents"
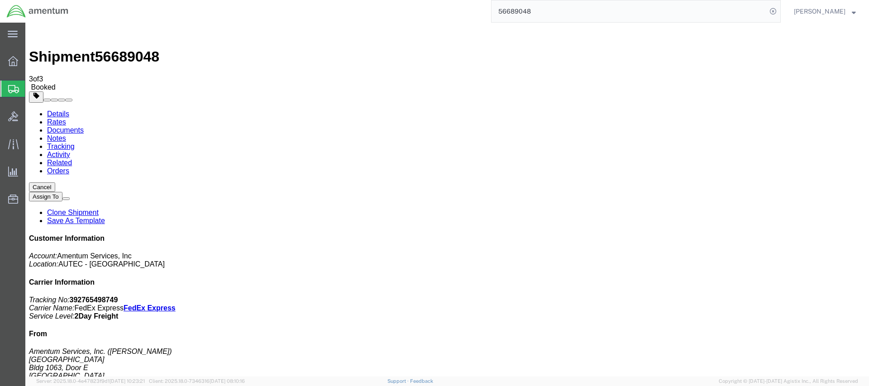
click at [66, 118] on link "Rates" at bounding box center [56, 122] width 19 height 8
